Goal: Check status

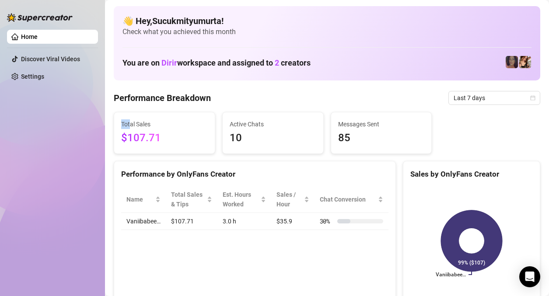
drag, startPoint x: 129, startPoint y: 124, endPoint x: 123, endPoint y: 124, distance: 5.7
click at [123, 124] on span "Total Sales" at bounding box center [164, 125] width 87 height 10
drag, startPoint x: 169, startPoint y: 126, endPoint x: 118, endPoint y: 122, distance: 51.4
click at [117, 122] on div "Total Sales $107.71" at bounding box center [164, 132] width 101 height 41
drag, startPoint x: 210, startPoint y: 133, endPoint x: 109, endPoint y: 121, distance: 102.3
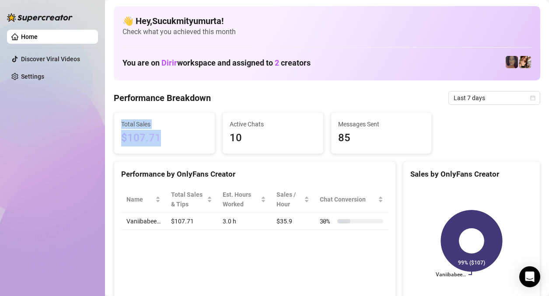
drag, startPoint x: 201, startPoint y: 141, endPoint x: 116, endPoint y: 122, distance: 87.3
click at [116, 122] on div "Total Sales $107.71" at bounding box center [164, 132] width 101 height 41
click at [199, 141] on span "$107.71" at bounding box center [164, 138] width 87 height 17
drag, startPoint x: 183, startPoint y: 140, endPoint x: 118, endPoint y: 122, distance: 67.2
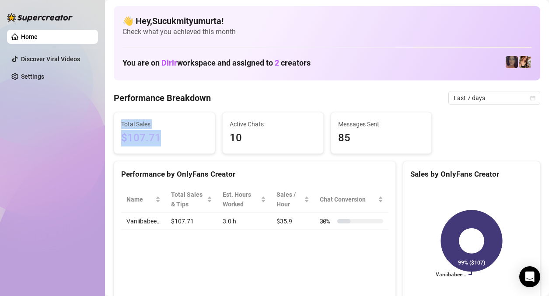
click at [118, 122] on div "Total Sales $107.71" at bounding box center [164, 132] width 101 height 41
click at [207, 139] on div "Total Sales $107.71" at bounding box center [164, 132] width 101 height 41
drag, startPoint x: 119, startPoint y: 135, endPoint x: 168, endPoint y: 145, distance: 50.1
click at [168, 146] on div "Total Sales $107.71" at bounding box center [164, 132] width 101 height 41
click at [154, 162] on div "Performance by OnlyFans Creator" at bounding box center [254, 171] width 281 height 19
